Goal: Transaction & Acquisition: Purchase product/service

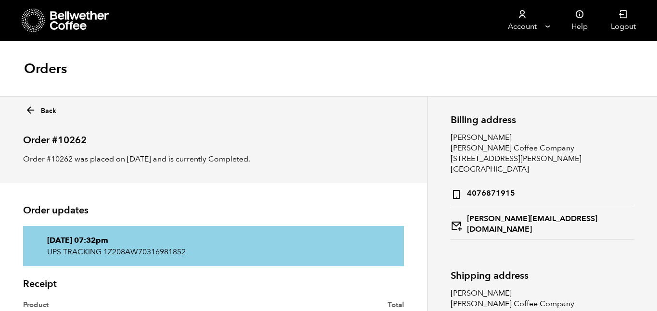
click at [70, 19] on icon at bounding box center [80, 20] width 60 height 19
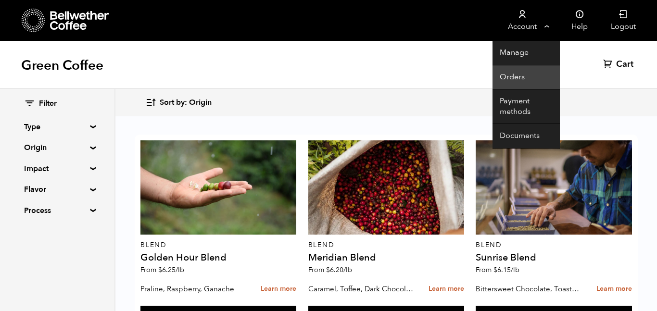
click at [516, 78] on link "Orders" at bounding box center [525, 77] width 67 height 25
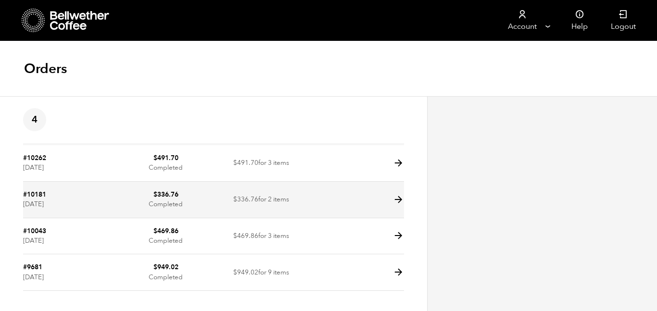
click at [244, 200] on span "$ 336.76" at bounding box center [245, 199] width 25 height 9
click at [393, 203] on icon at bounding box center [398, 199] width 11 height 11
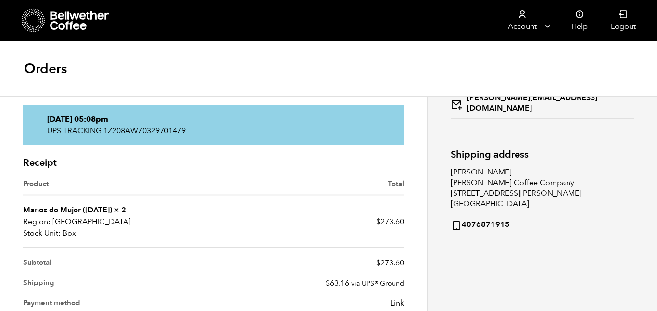
scroll to position [122, 0]
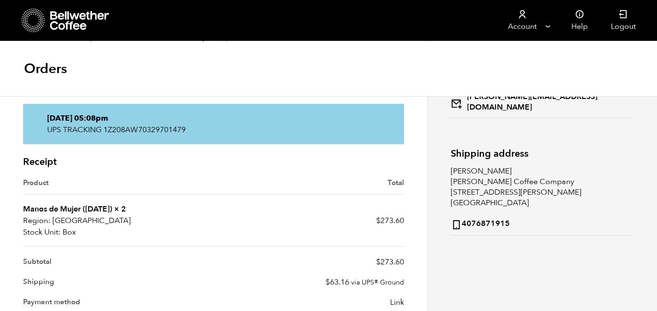
click at [72, 18] on icon at bounding box center [80, 20] width 60 height 19
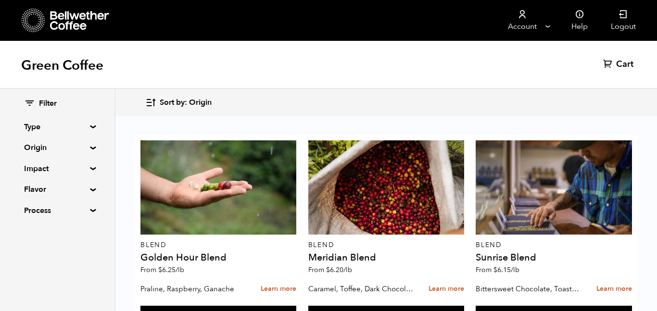
scroll to position [801, 0]
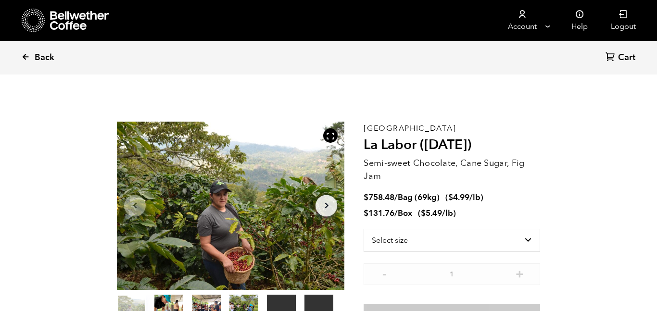
click at [30, 62] on link "Back" at bounding box center [51, 57] width 60 height 33
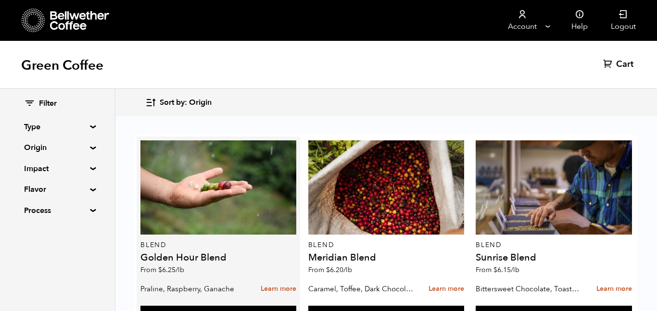
scroll to position [807, 0]
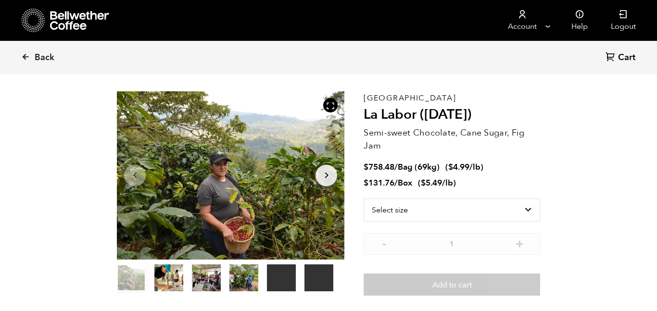
scroll to position [32, 0]
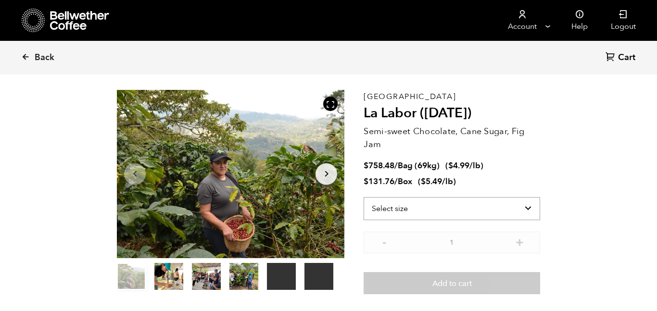
click at [489, 207] on select "Select size Bag (69kg) (152 lbs) Box (24 lbs)" at bounding box center [451, 208] width 176 height 23
select select "bag-2"
click at [363, 197] on select "Select size Bag (69kg) (152 lbs) Box (24 lbs)" at bounding box center [451, 208] width 176 height 23
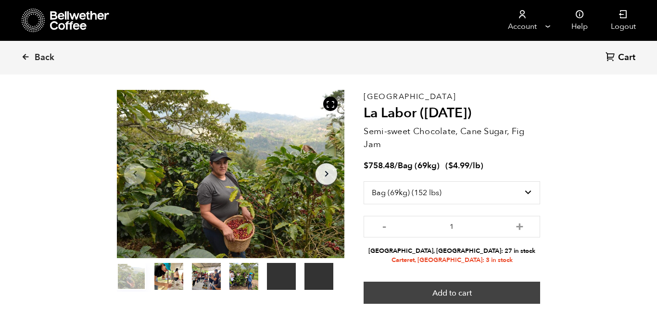
click at [477, 294] on button "Add to cart" at bounding box center [451, 293] width 176 height 22
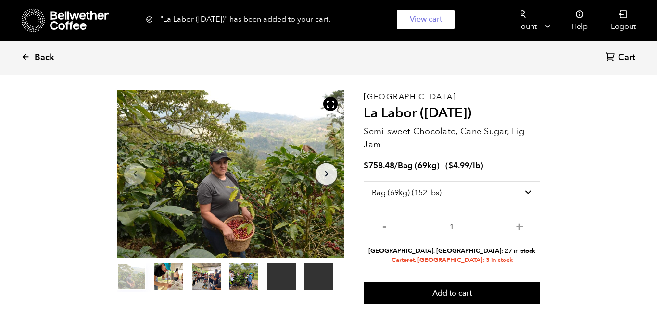
click at [39, 61] on span "Back" at bounding box center [45, 58] width 20 height 12
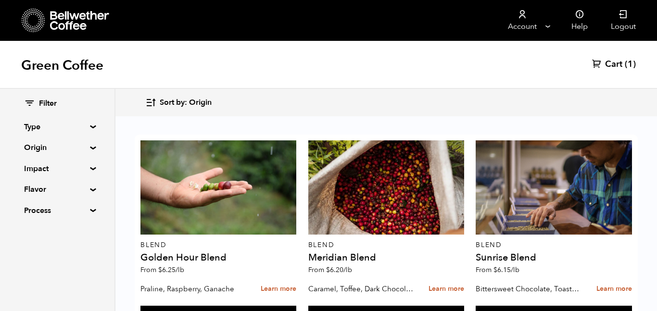
scroll to position [250, 0]
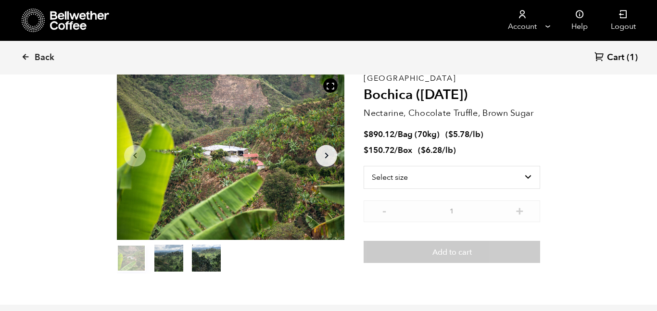
scroll to position [50, 0]
click at [495, 174] on select "Select size Bag (70kg) (154 lbs) Box (24 lbs)" at bounding box center [451, 176] width 176 height 23
select select "bag"
click at [363, 165] on select "Select size Bag (70kg) (154 lbs) Box (24 lbs)" at bounding box center [451, 176] width 176 height 23
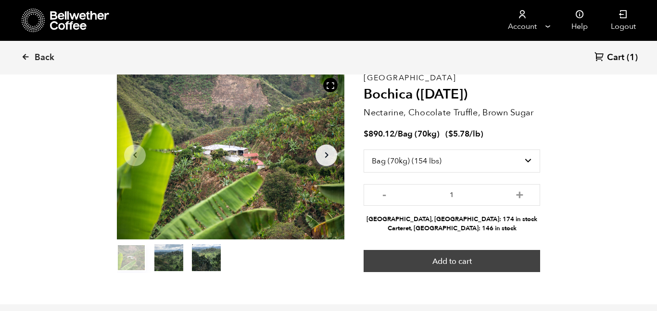
click at [455, 251] on button "Add to cart" at bounding box center [451, 261] width 176 height 22
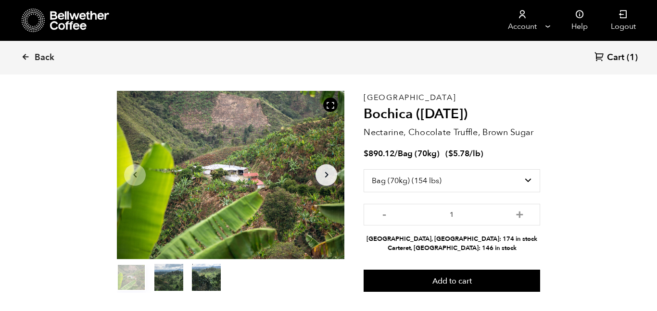
scroll to position [35, 0]
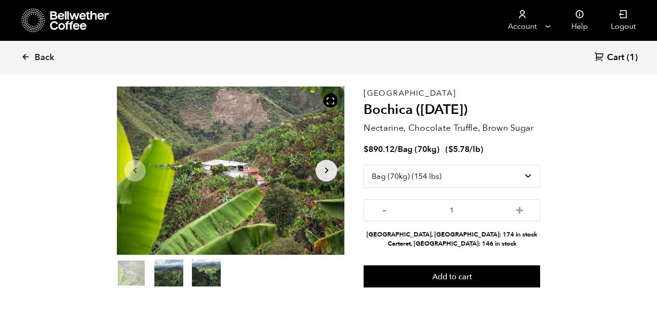
click at [611, 58] on span "Cart" at bounding box center [615, 58] width 17 height 12
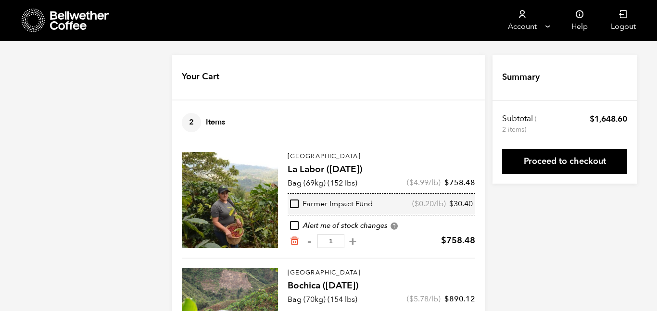
scroll to position [78, 0]
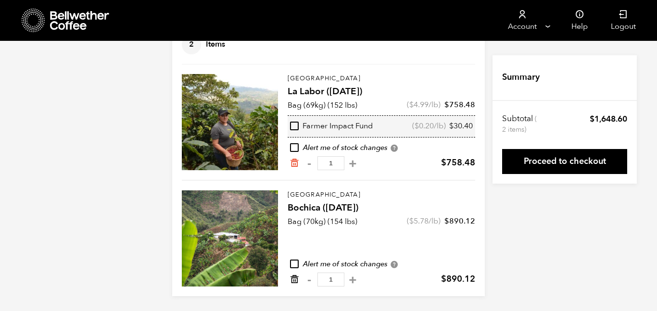
click at [293, 280] on icon "Remove from cart" at bounding box center [294, 279] width 10 height 10
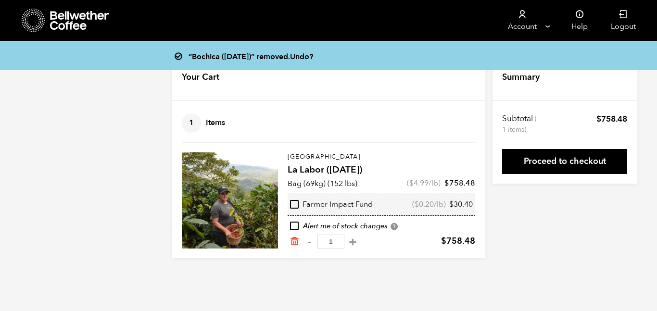
click at [149, 65] on div "“Bochica ([DATE])” removed. Undo?" at bounding box center [328, 55] width 657 height 29
click at [143, 107] on div "“Bochica (JUN 25)” removed. Undo? Your Cart 1 Items Update cart 1 Items Hondura…" at bounding box center [328, 156] width 657 height 203
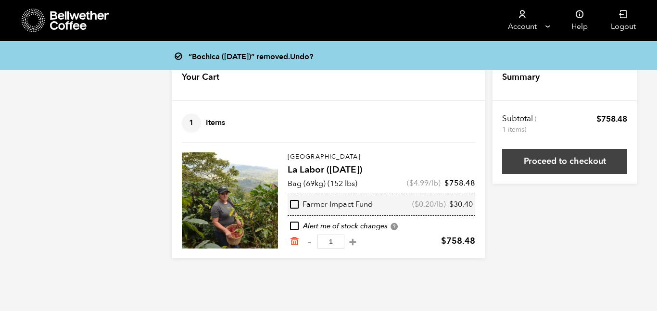
click at [549, 162] on link "Proceed to checkout" at bounding box center [564, 161] width 125 height 25
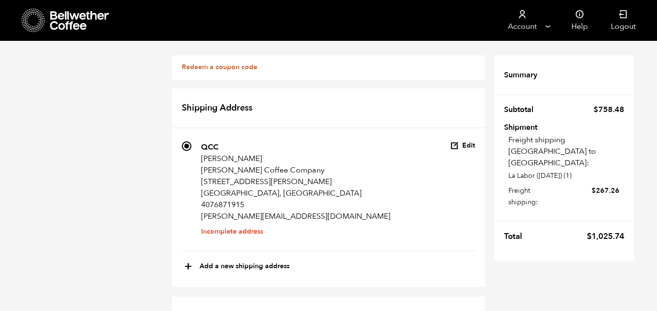
click at [460, 146] on button "Edit" at bounding box center [462, 145] width 25 height 9
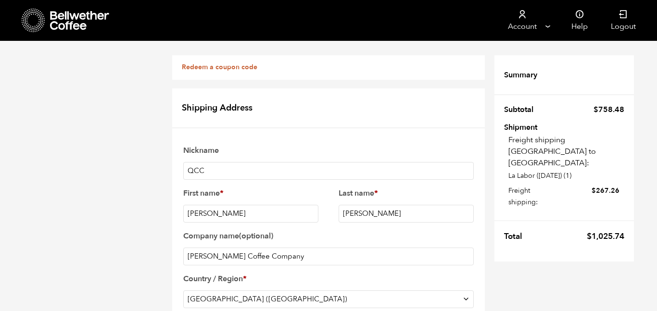
scroll to position [447, 0]
checkbox input "true"
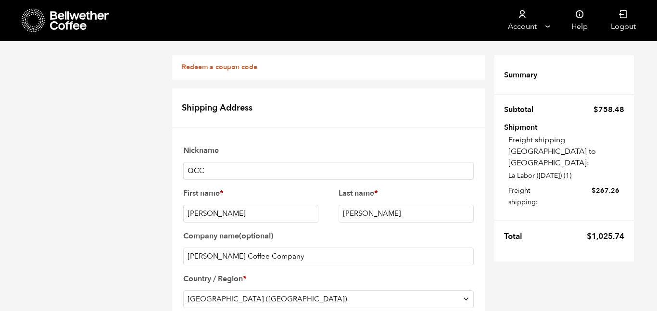
checkbox input "true"
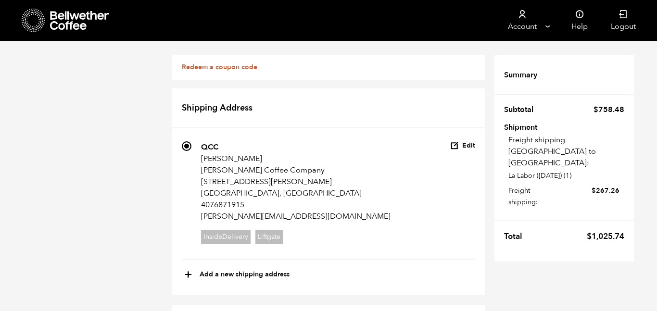
scroll to position [0, 0]
